Goal: Task Accomplishment & Management: Manage account settings

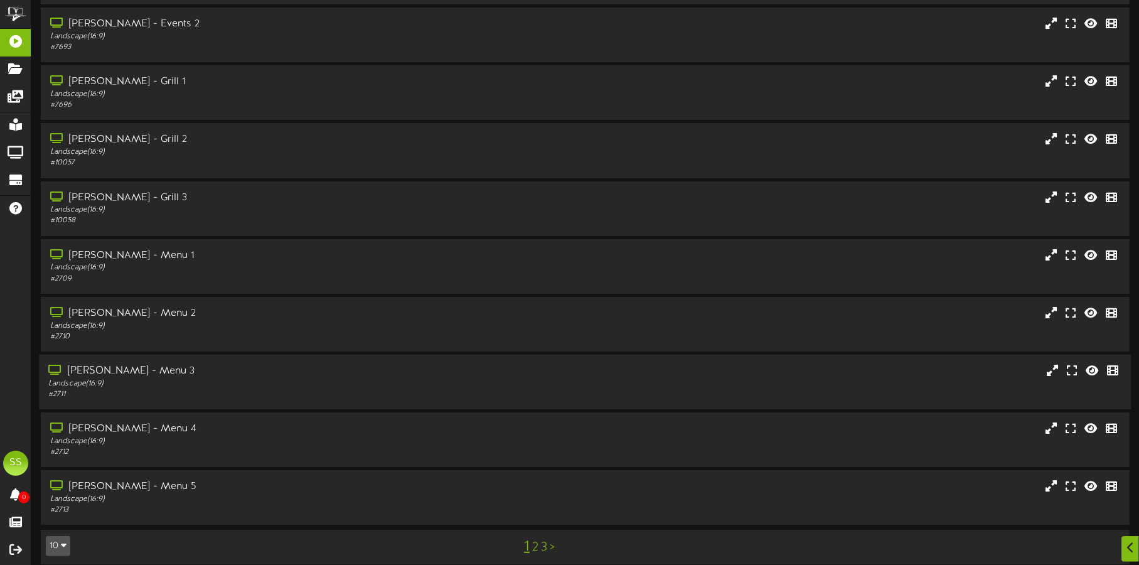
scroll to position [107, 0]
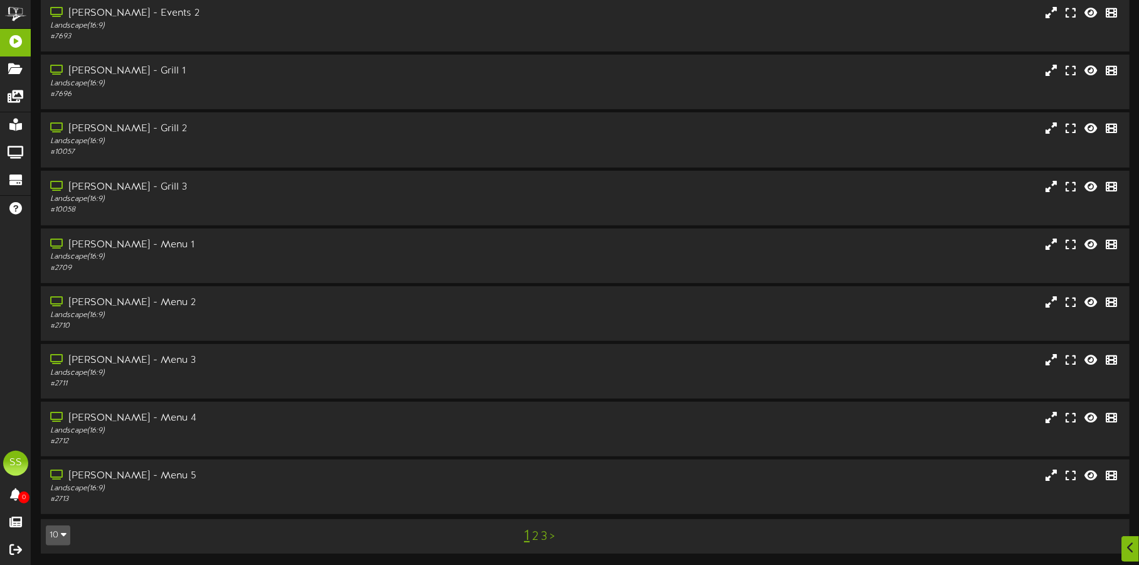
click at [53, 535] on button "10" at bounding box center [58, 535] width 24 height 20
click at [55, 513] on div "100" at bounding box center [58, 511] width 24 height 19
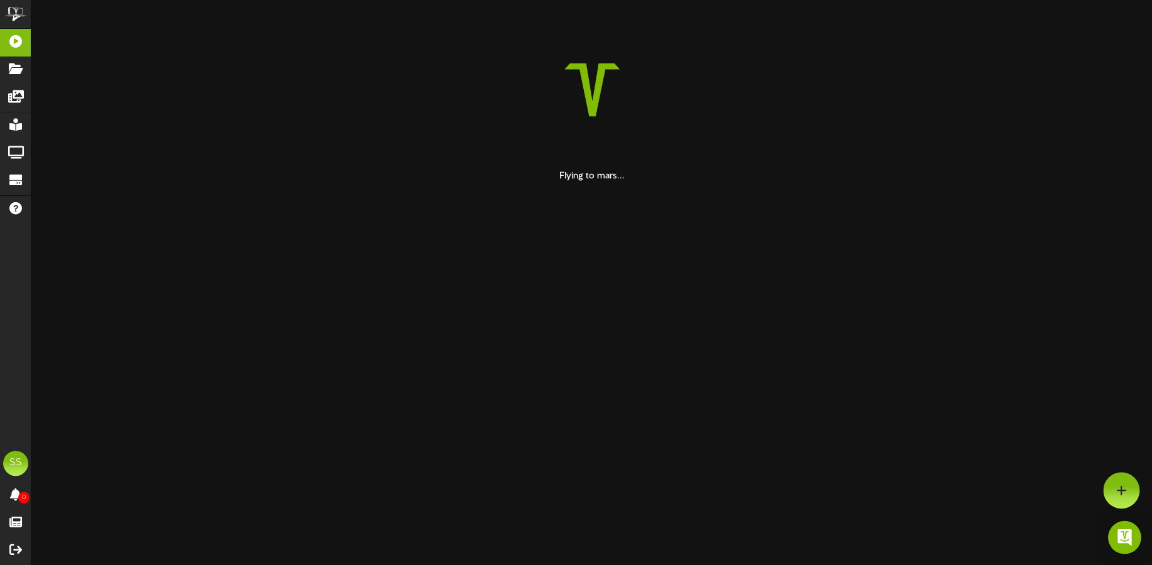
click at [1123, 533] on img "Open Intercom Messenger" at bounding box center [1124, 537] width 16 height 16
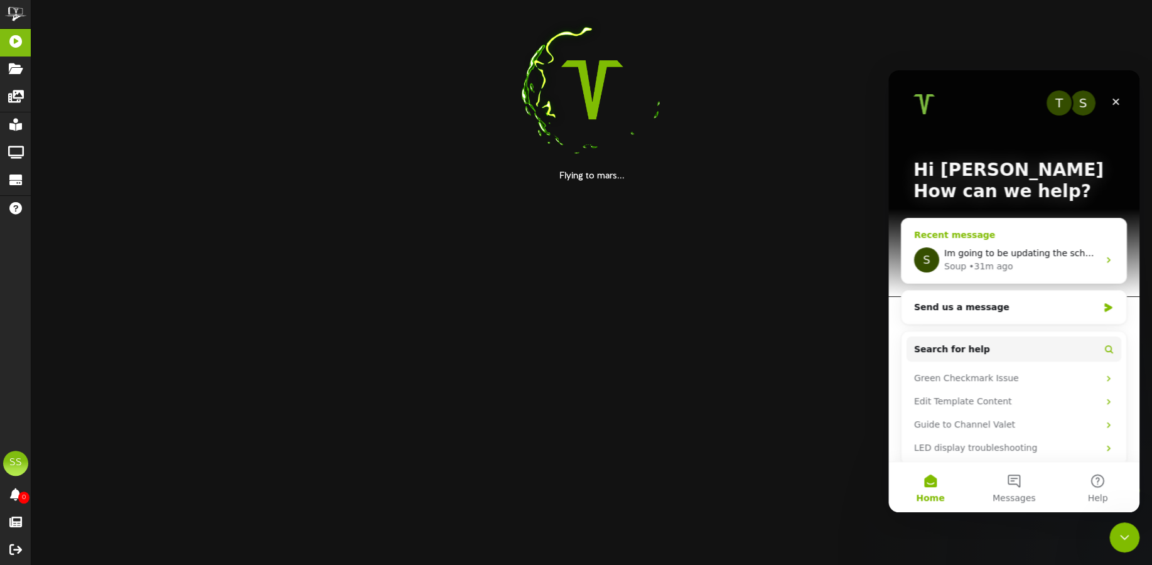
click at [1039, 257] on span "Im going to be updating the schedule for all screens here in about an hour" at bounding box center [1108, 253] width 328 height 10
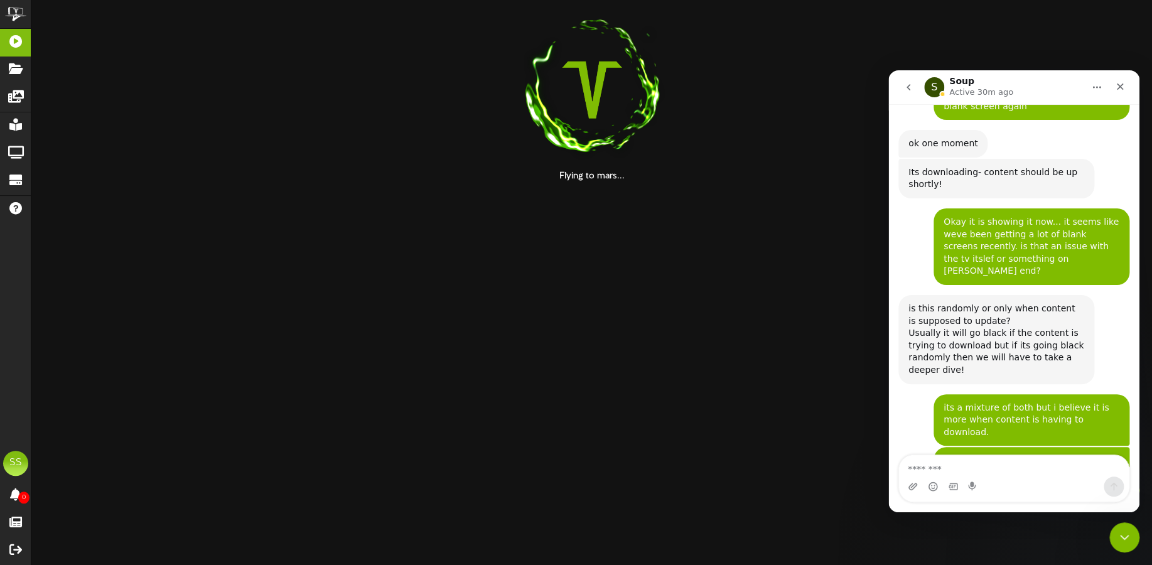
scroll to position [2258, 0]
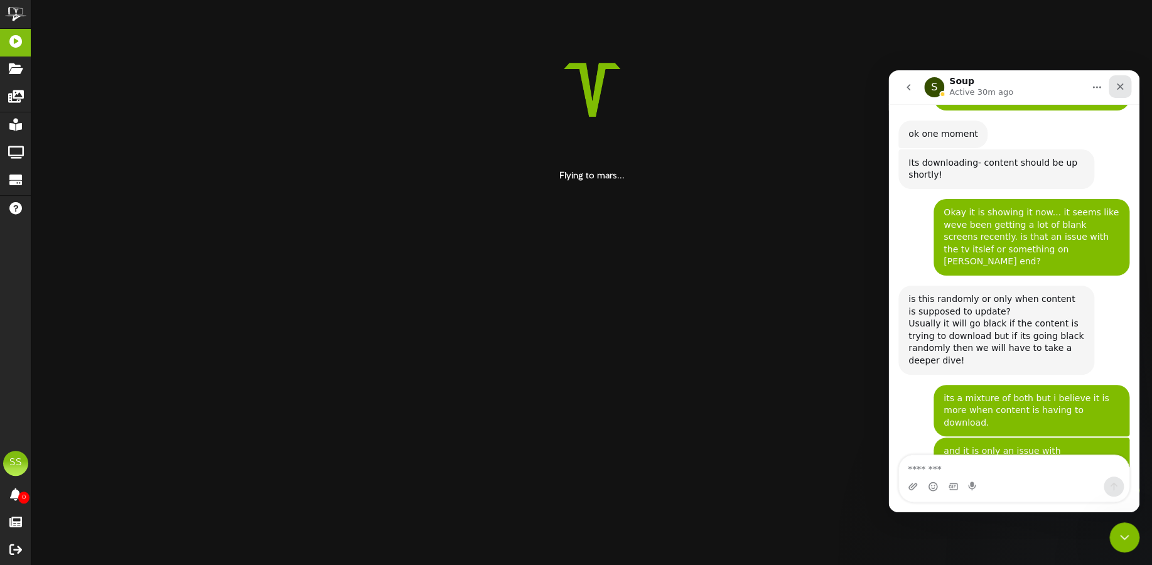
click at [1122, 82] on icon "Close" at bounding box center [1120, 87] width 10 height 10
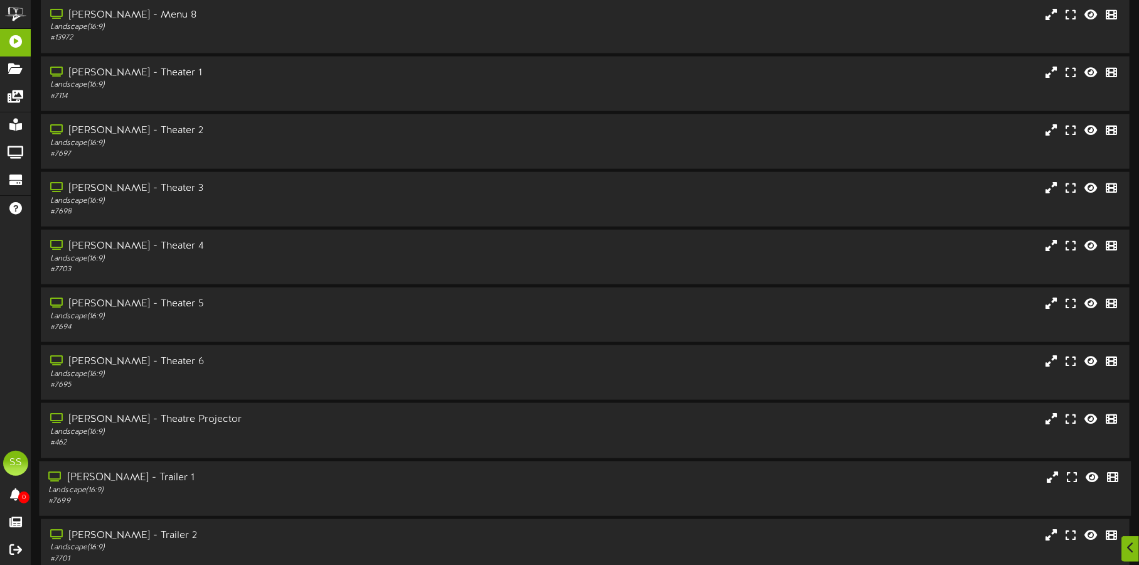
scroll to position [784, 0]
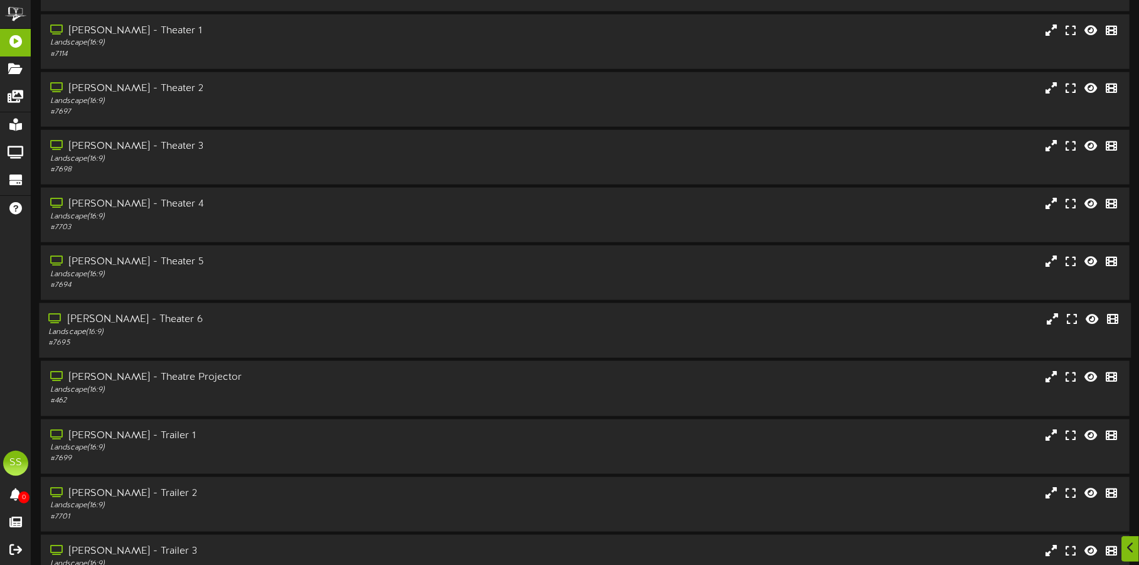
click at [207, 319] on div "[PERSON_NAME] - Theater 6" at bounding box center [266, 320] width 436 height 14
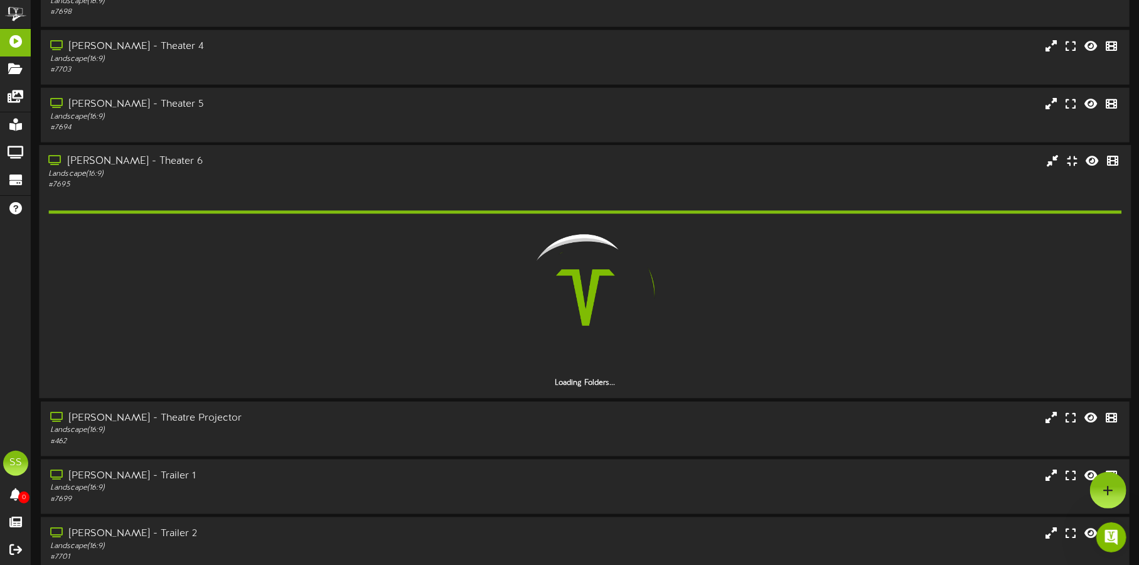
scroll to position [0, 0]
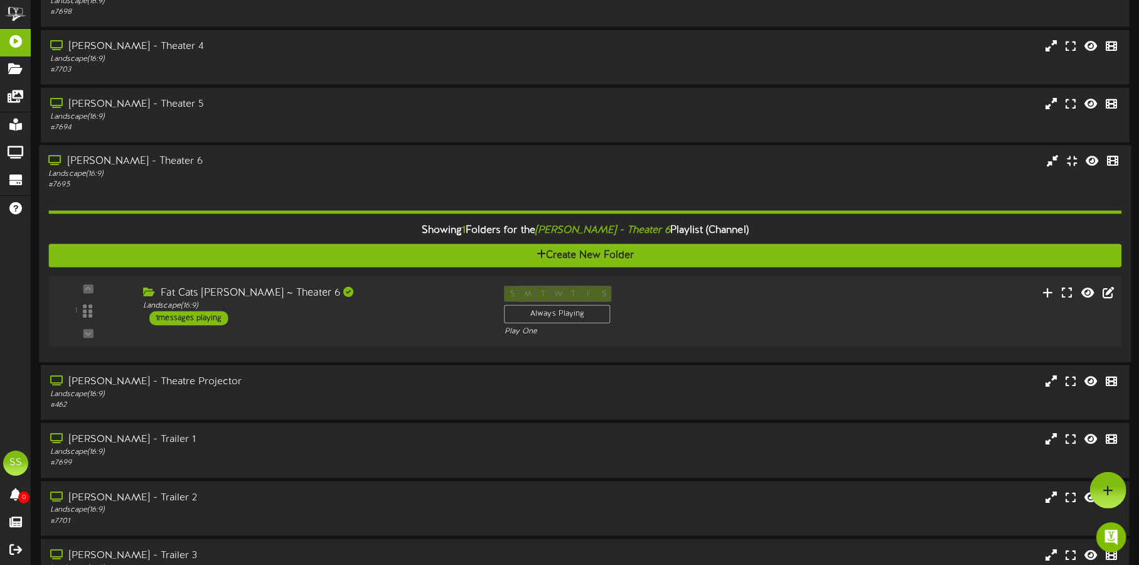
click at [389, 314] on div "Fat Cats [PERSON_NAME] ~ Theater 6 Landscape ( 16:9 ) 1 messages playing" at bounding box center [315, 306] width 362 height 40
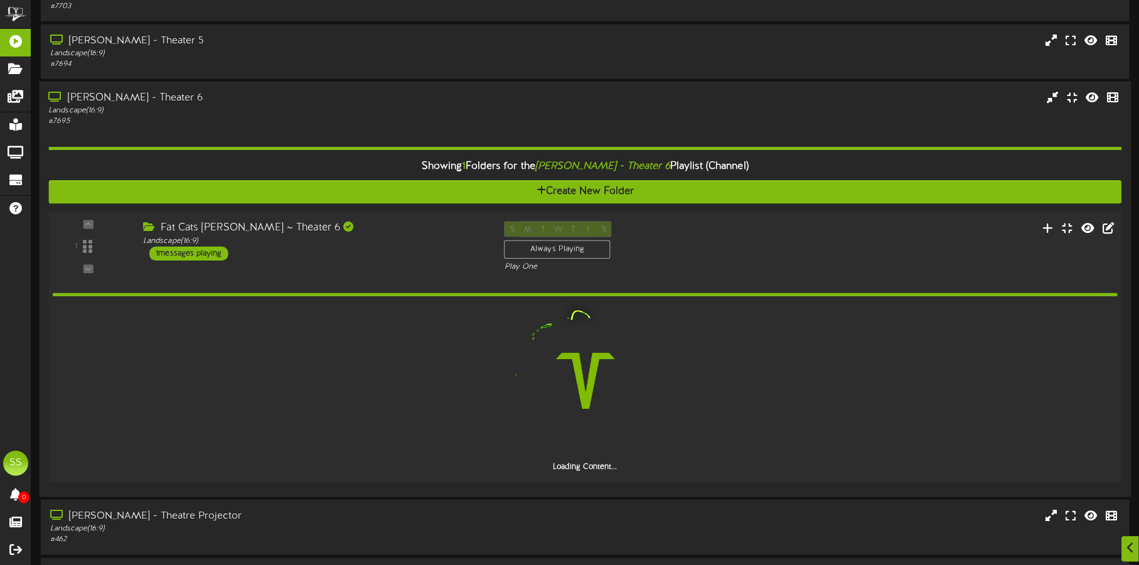
scroll to position [1098, 0]
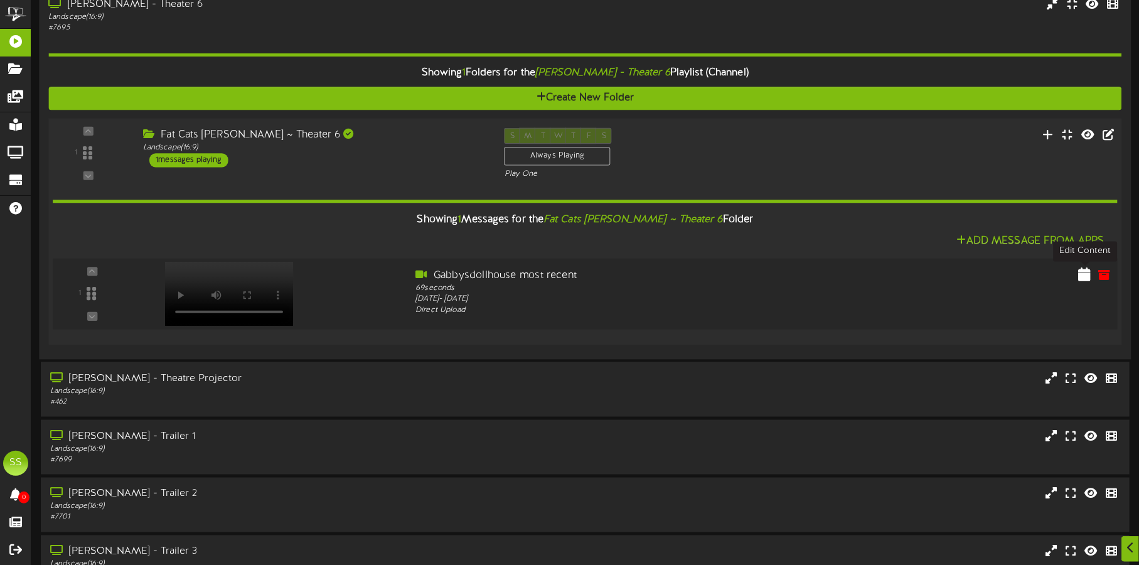
click at [1080, 273] on icon at bounding box center [1084, 274] width 13 height 14
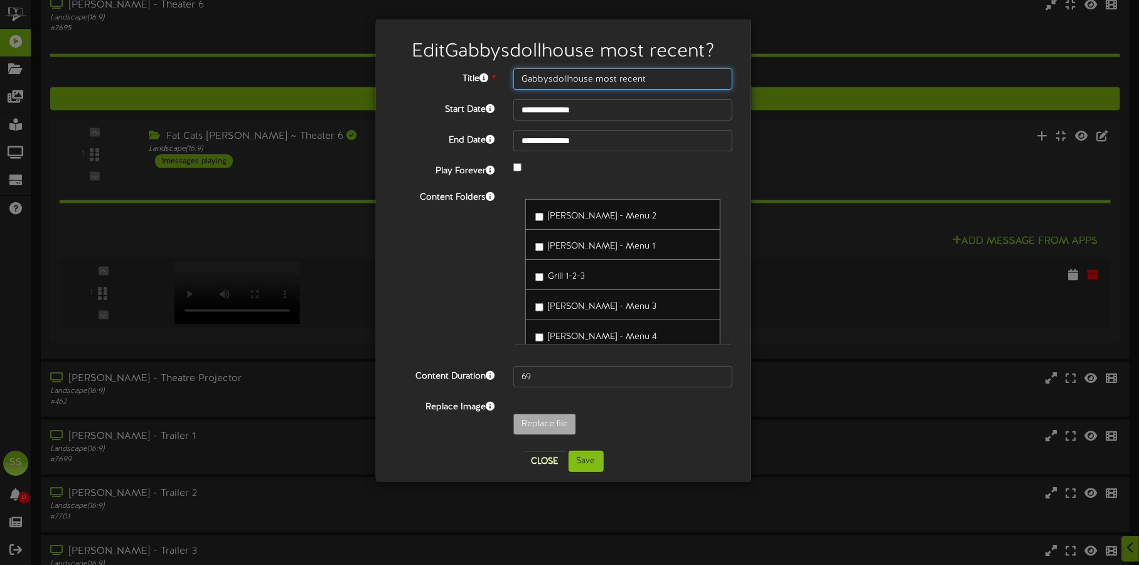
drag, startPoint x: 677, startPoint y: 74, endPoint x: 591, endPoint y: 83, distance: 87.1
click at [591, 83] on input "Gabbysdollhouse most recent" at bounding box center [622, 78] width 219 height 21
type input "Gabbysdollhouse"
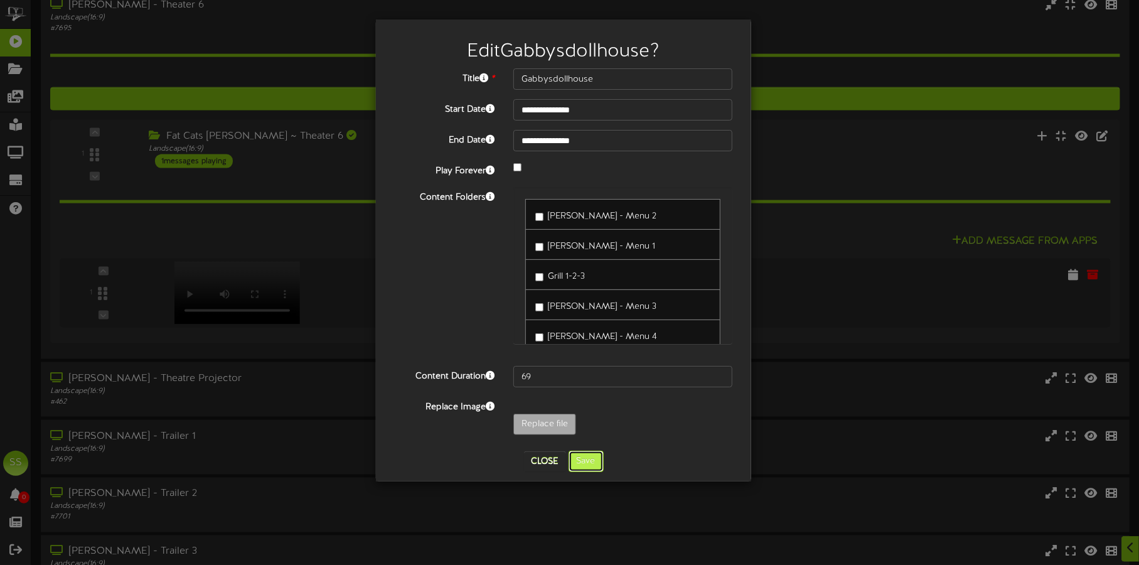
click at [587, 458] on button "Save" at bounding box center [586, 461] width 35 height 21
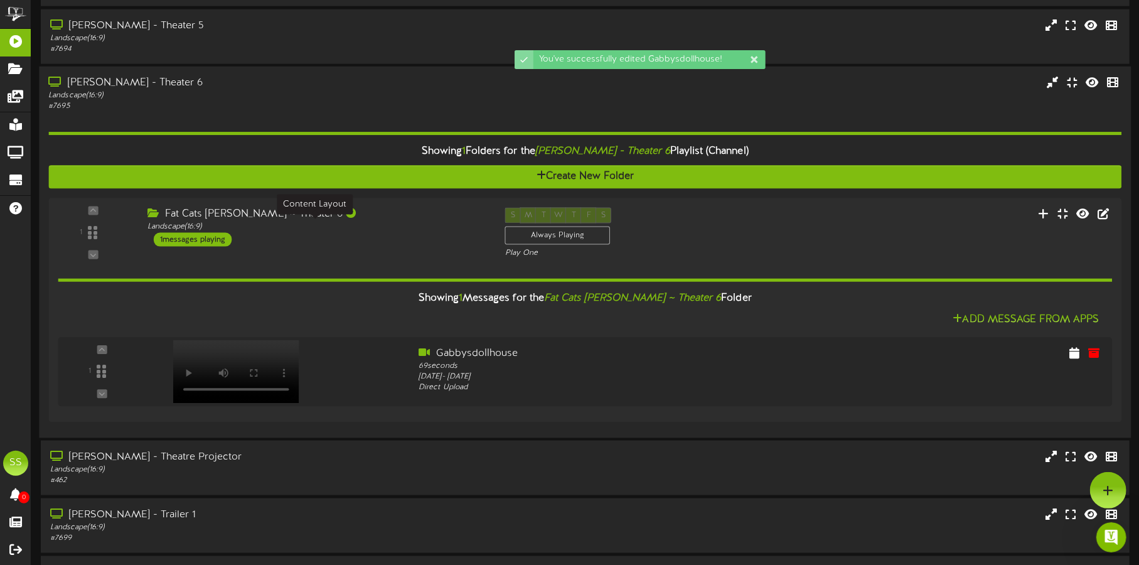
scroll to position [0, 0]
click at [286, 90] on div "Landscape ( 16:9 )" at bounding box center [266, 95] width 436 height 11
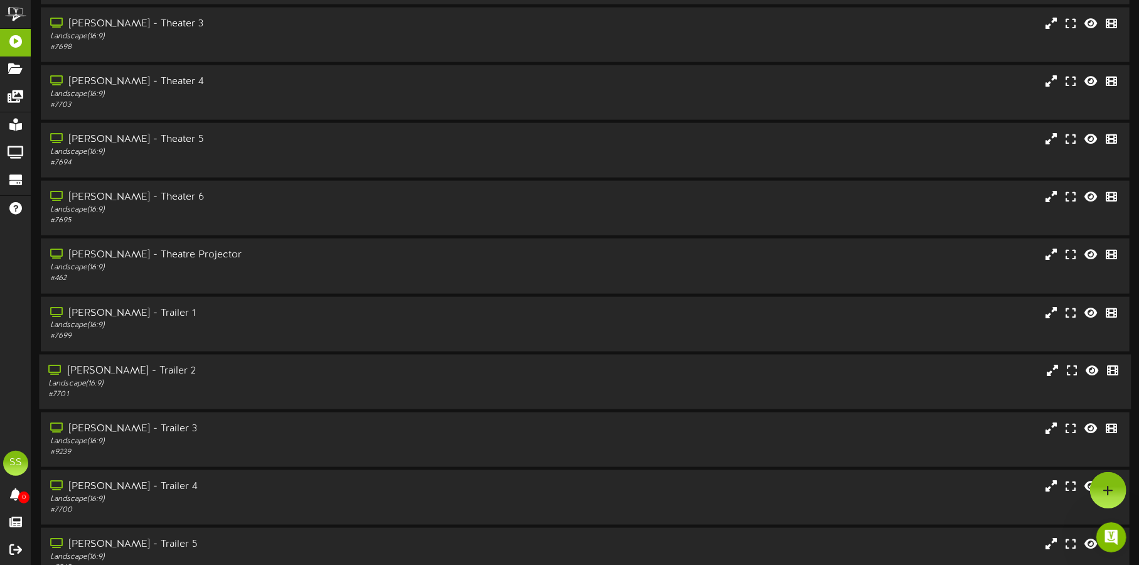
scroll to position [862, 0]
